Goal: Transaction & Acquisition: Download file/media

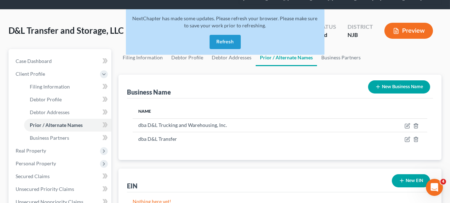
click at [227, 39] on button "Refresh" at bounding box center [225, 42] width 31 height 14
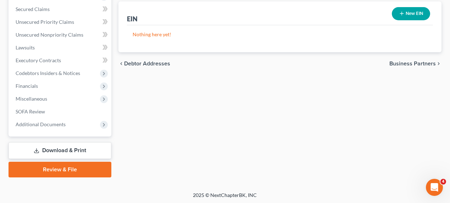
click at [88, 156] on link "Download & Print" at bounding box center [60, 150] width 103 height 17
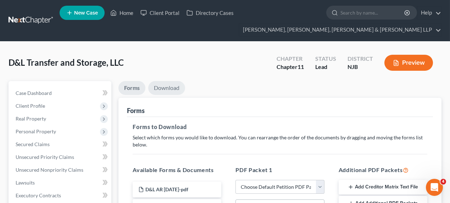
click at [175, 94] on link "Download" at bounding box center [166, 88] width 37 height 14
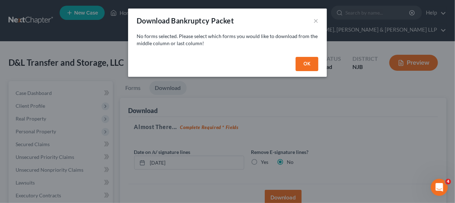
click at [308, 68] on button "OK" at bounding box center [306, 64] width 23 height 14
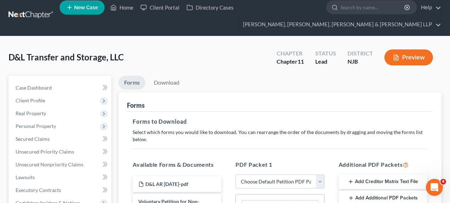
scroll to position [65, 0]
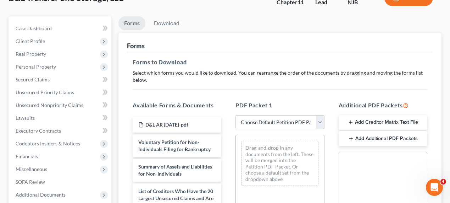
click at [292, 126] on select "Choose Default Petition PDF Packet Complete Bankruptcy Petition (all forms and …" at bounding box center [280, 122] width 89 height 14
click at [287, 116] on select "Choose Default Petition PDF Packet Complete Bankruptcy Petition (all forms and …" at bounding box center [280, 122] width 89 height 14
select select "0"
click at [236, 115] on select "Choose Default Petition PDF Packet Complete Bankruptcy Petition (all forms and …" at bounding box center [280, 122] width 89 height 14
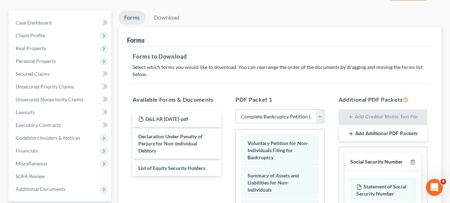
scroll to position [32, 0]
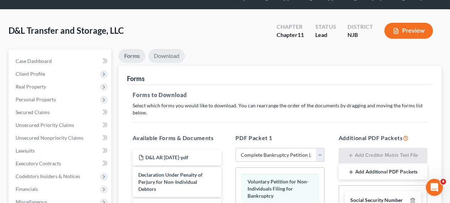
click at [164, 50] on link "Download" at bounding box center [166, 56] width 37 height 14
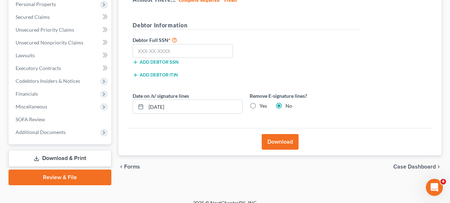
scroll to position [129, 0]
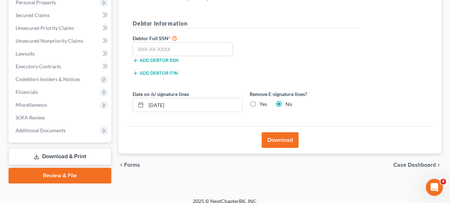
click at [281, 141] on button "Download" at bounding box center [280, 140] width 37 height 16
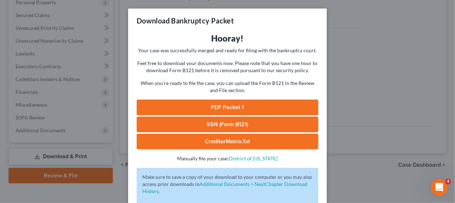
click at [188, 106] on link "PDF Packet 1" at bounding box center [228, 107] width 182 height 16
click at [365, 87] on div "Download Bankruptcy Packet Hooray! Your case was successfully merged and ready …" at bounding box center [227, 101] width 455 height 203
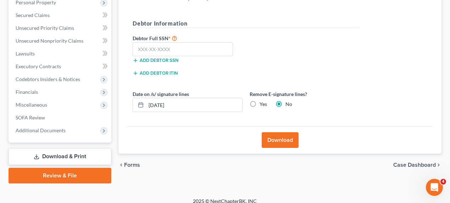
scroll to position [0, 0]
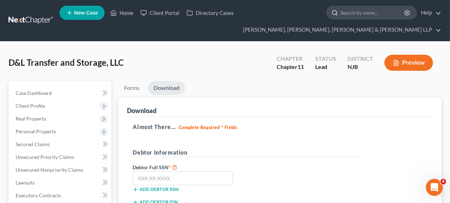
click at [358, 13] on input "search" at bounding box center [372, 12] width 65 height 13
type input "dhukan"
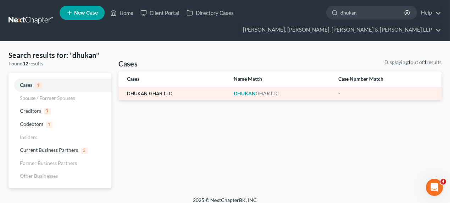
click at [159, 94] on link "DHUKAN GHAR LLC" at bounding box center [149, 93] width 45 height 5
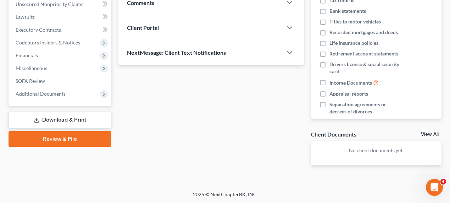
click at [83, 123] on link "Download & Print" at bounding box center [60, 119] width 103 height 17
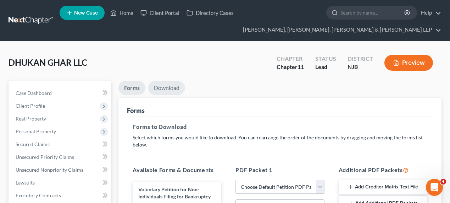
click at [165, 90] on link "Download" at bounding box center [166, 88] width 37 height 14
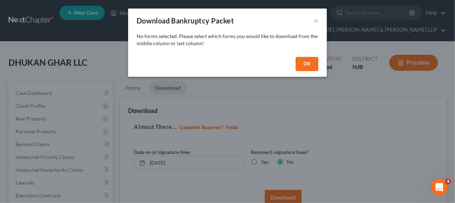
click at [278, 68] on div "OK" at bounding box center [227, 65] width 199 height 23
click at [301, 66] on button "OK" at bounding box center [306, 64] width 23 height 14
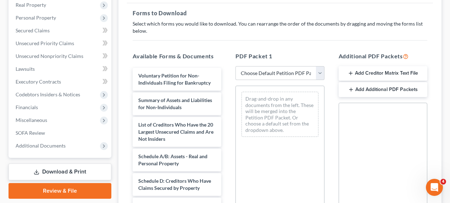
scroll to position [129, 0]
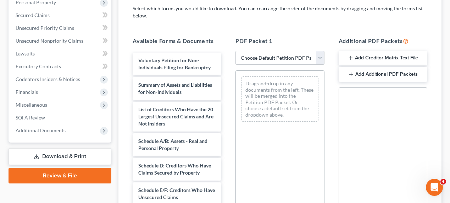
click at [276, 62] on select "Choose Default Petition PDF Packet Complete Bankruptcy Petition (all forms and …" at bounding box center [280, 58] width 89 height 14
select select "0"
click at [236, 51] on select "Choose Default Petition PDF Packet Complete Bankruptcy Petition (all forms and …" at bounding box center [280, 58] width 89 height 14
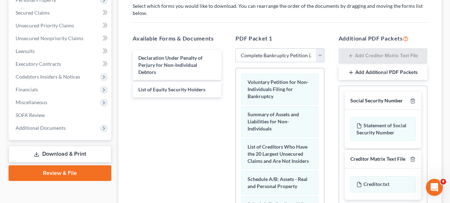
scroll to position [0, 0]
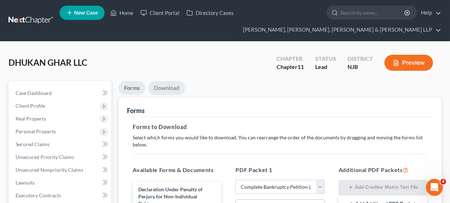
click at [166, 87] on link "Download" at bounding box center [166, 88] width 37 height 14
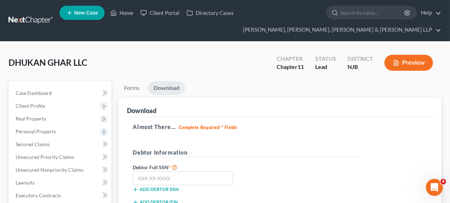
click at [170, 87] on link "Download" at bounding box center [166, 88] width 37 height 14
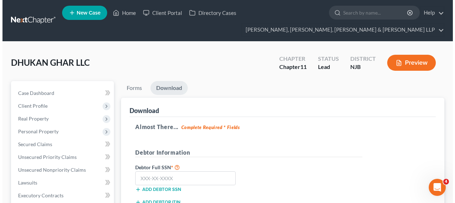
scroll to position [96, 0]
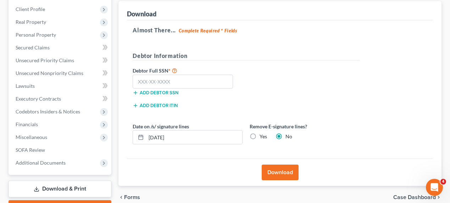
click at [274, 167] on button "Download" at bounding box center [280, 172] width 37 height 16
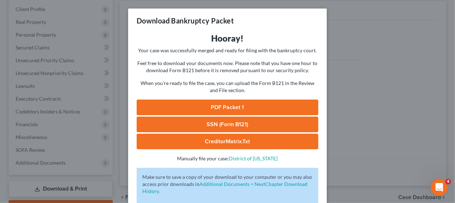
click at [216, 110] on link "PDF Packet 1" at bounding box center [228, 107] width 182 height 16
